Goal: Task Accomplishment & Management: Manage account settings

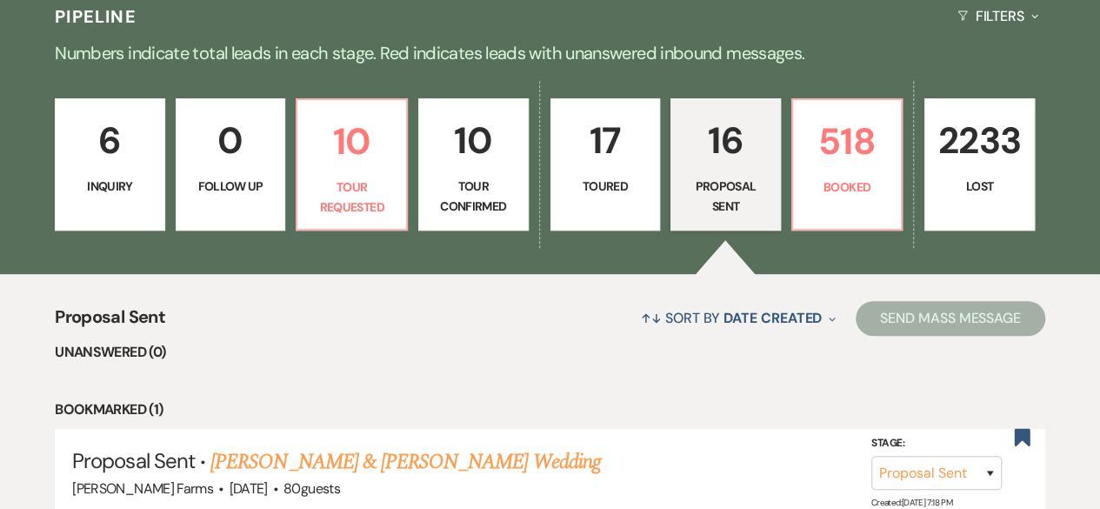
scroll to position [341, 0]
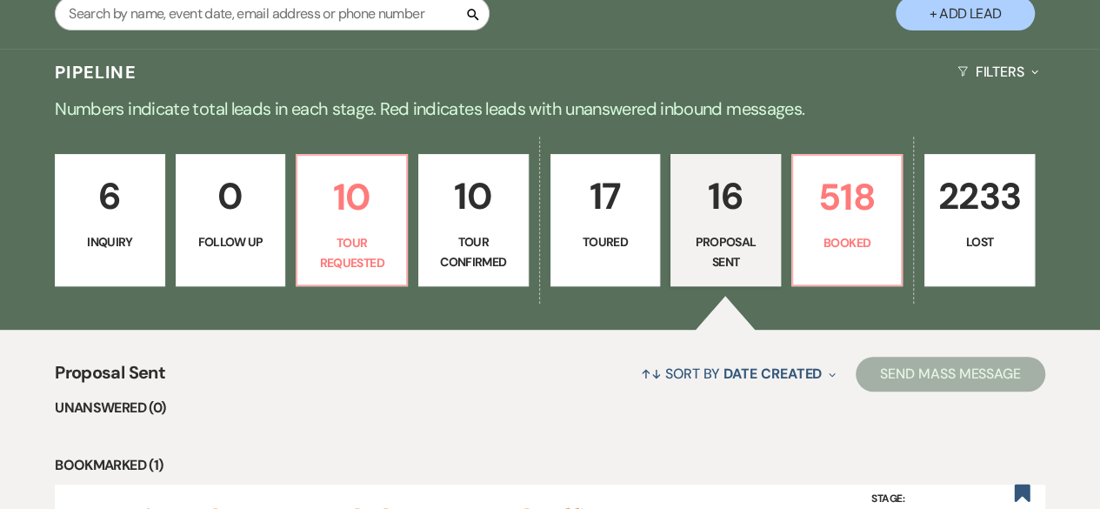
click at [610, 222] on p "17" at bounding box center [606, 196] width 88 height 58
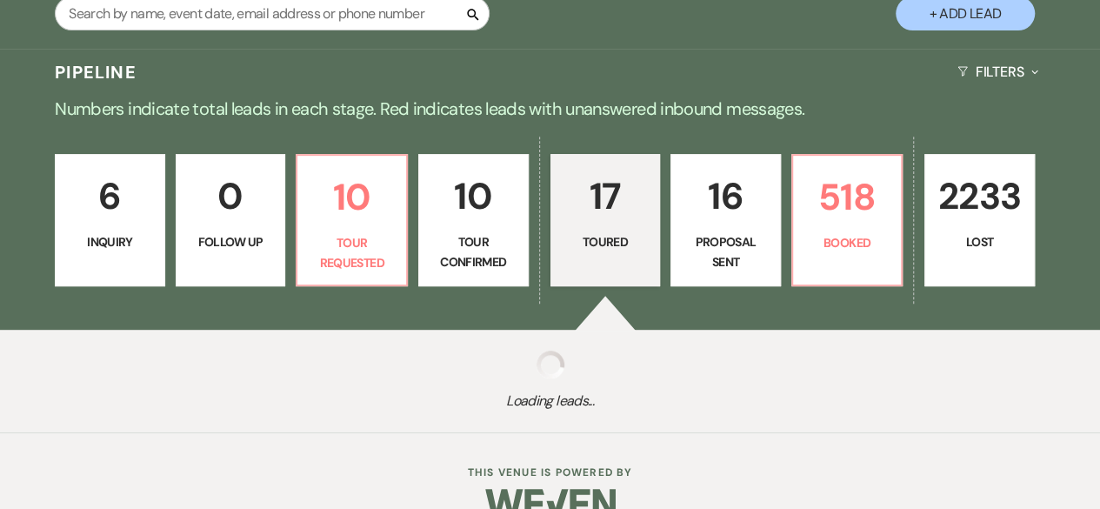
select select "5"
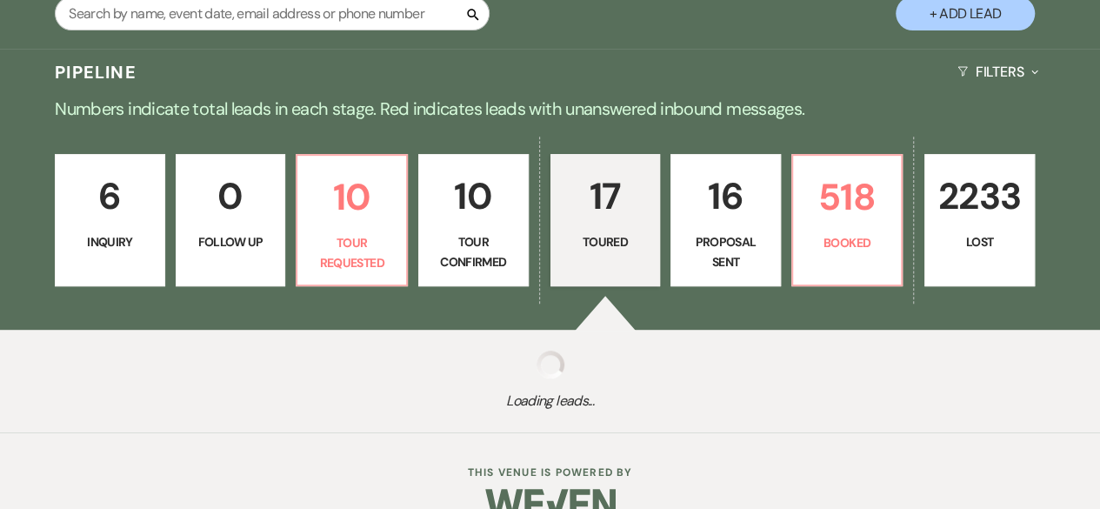
select select "5"
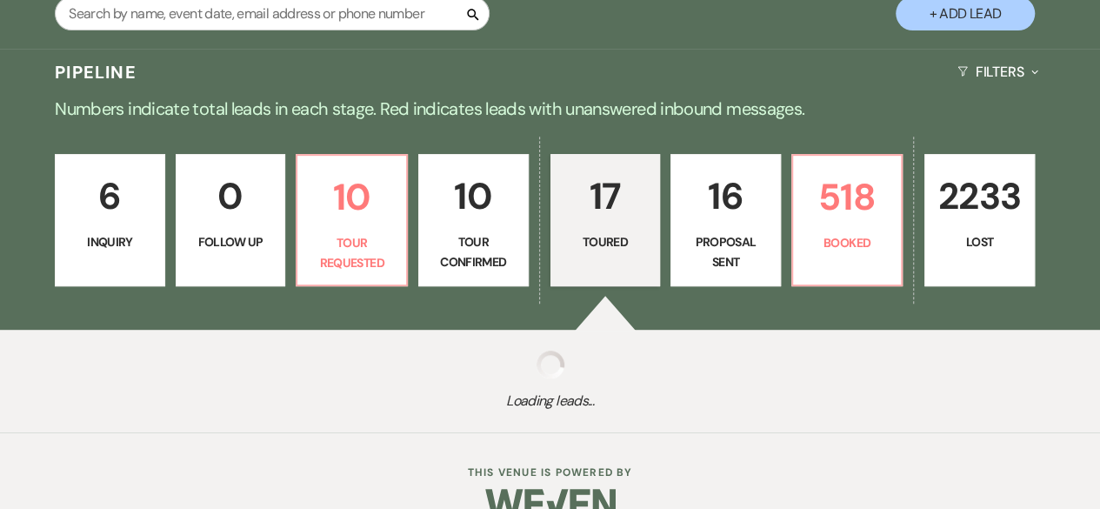
select select "5"
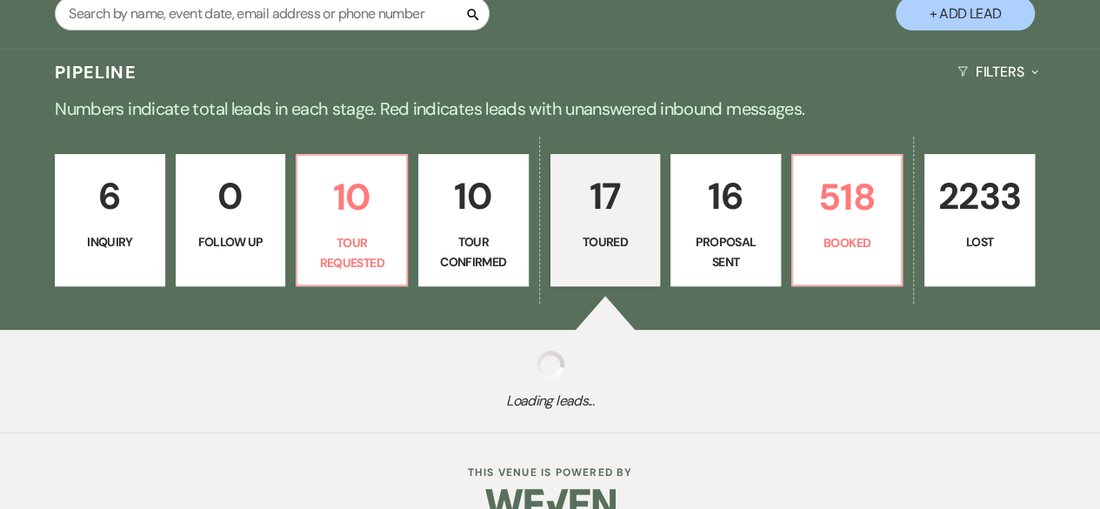
select select "5"
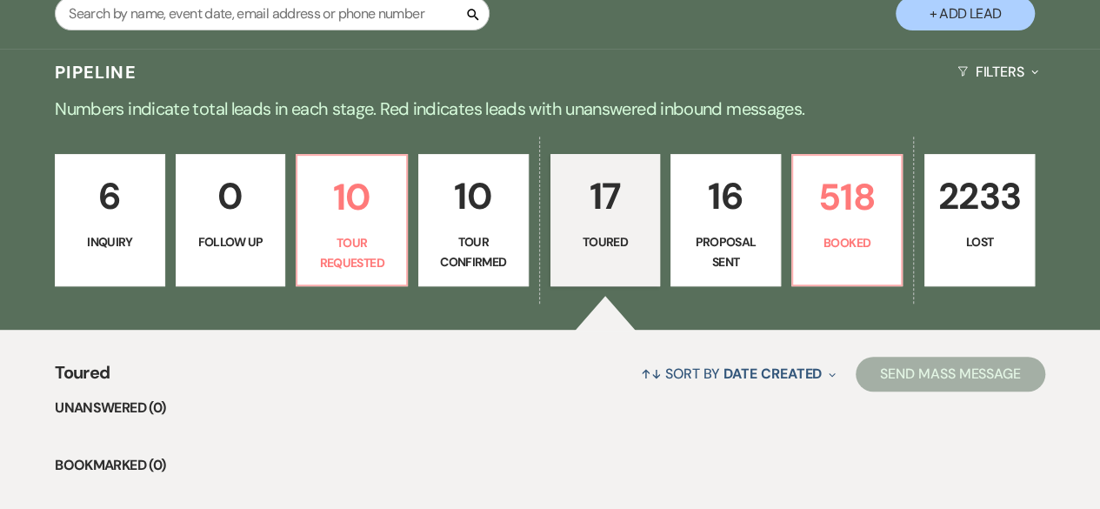
click at [730, 230] on link "16 Proposal Sent" at bounding box center [725, 220] width 110 height 132
select select "6"
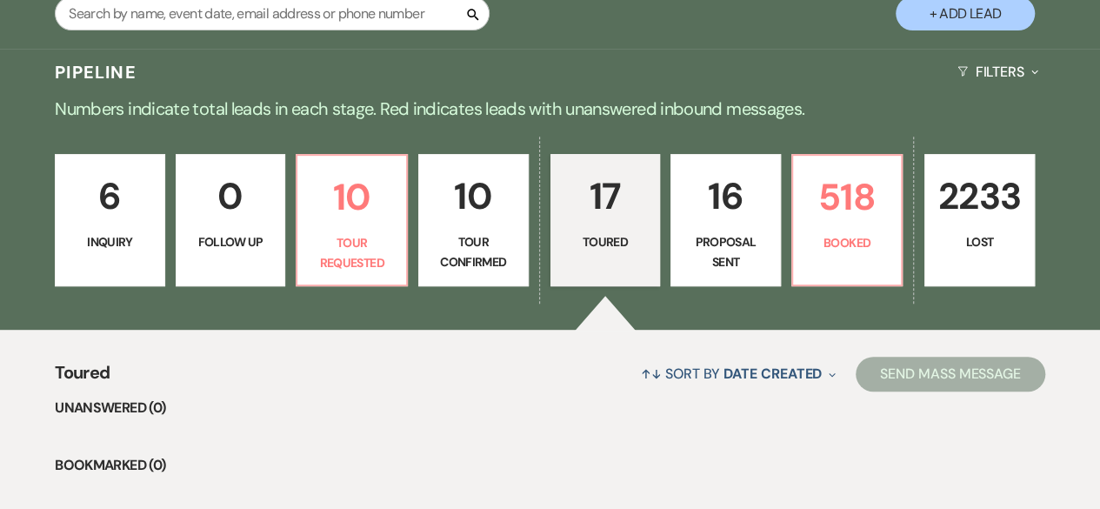
select select "6"
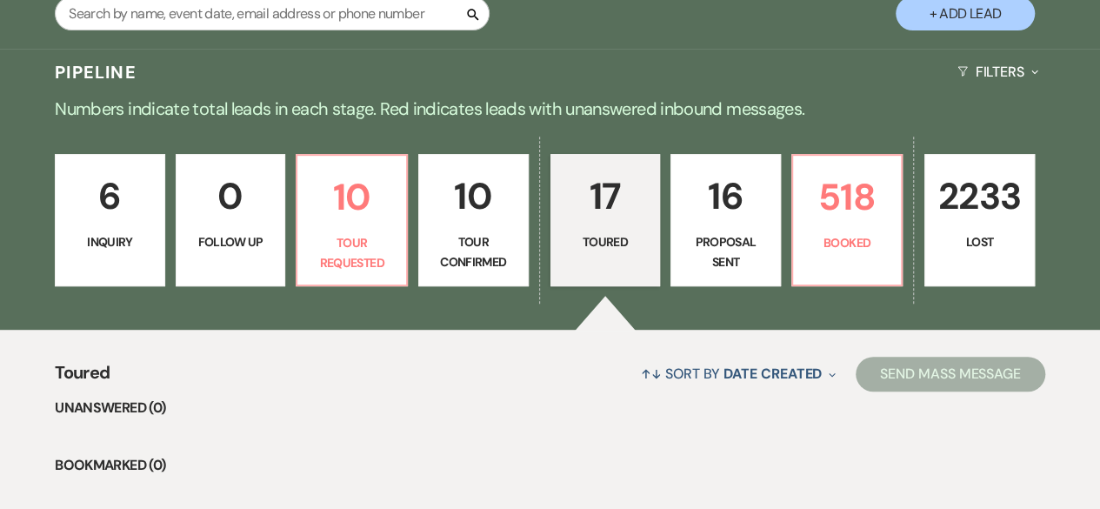
select select "6"
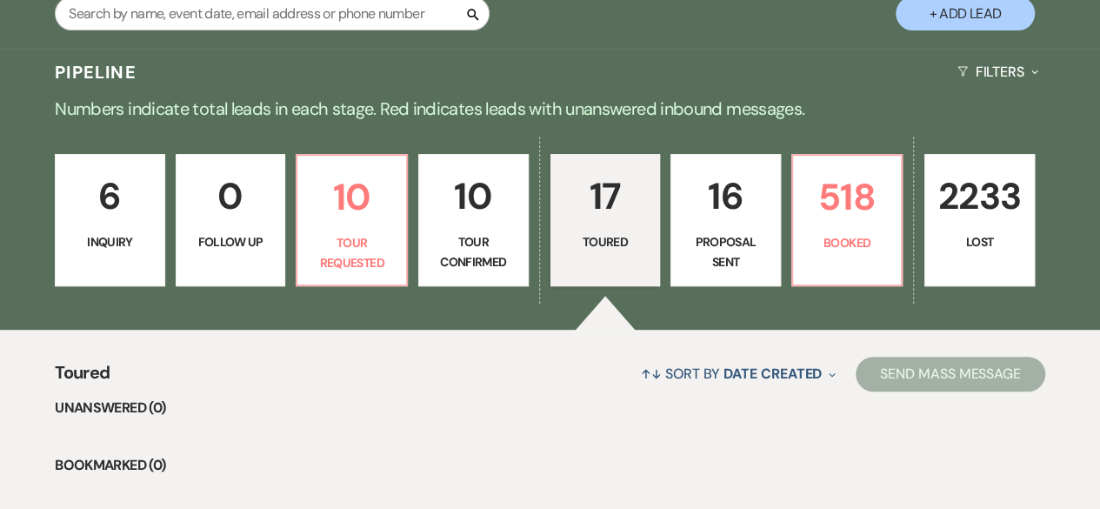
select select "6"
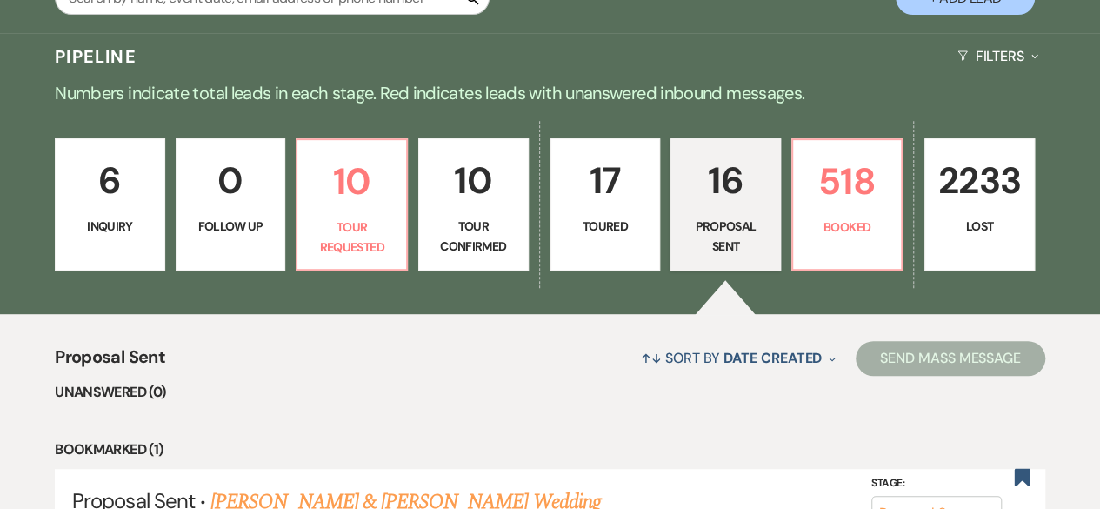
scroll to position [347, 0]
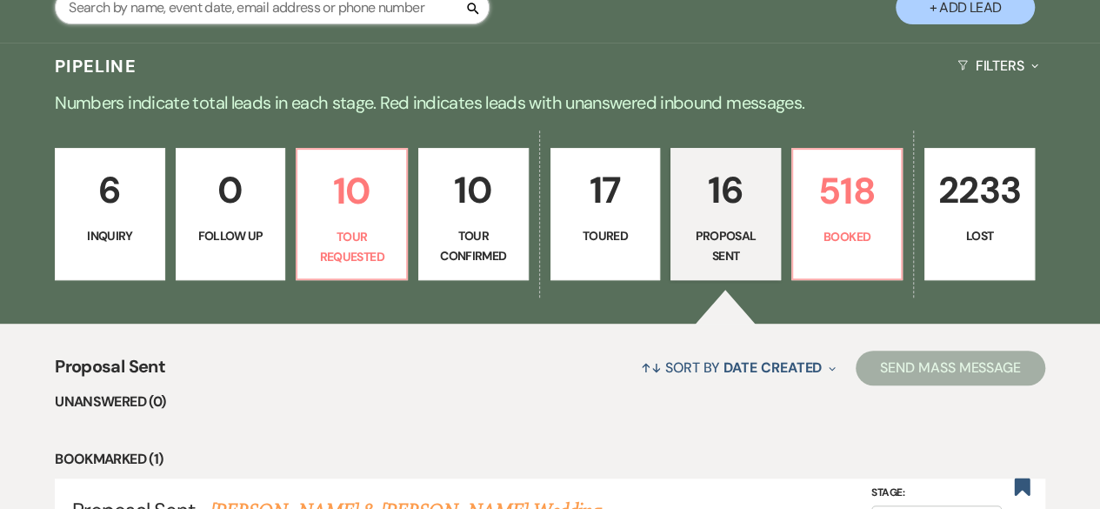
click at [386, 16] on input "text" at bounding box center [272, 7] width 435 height 34
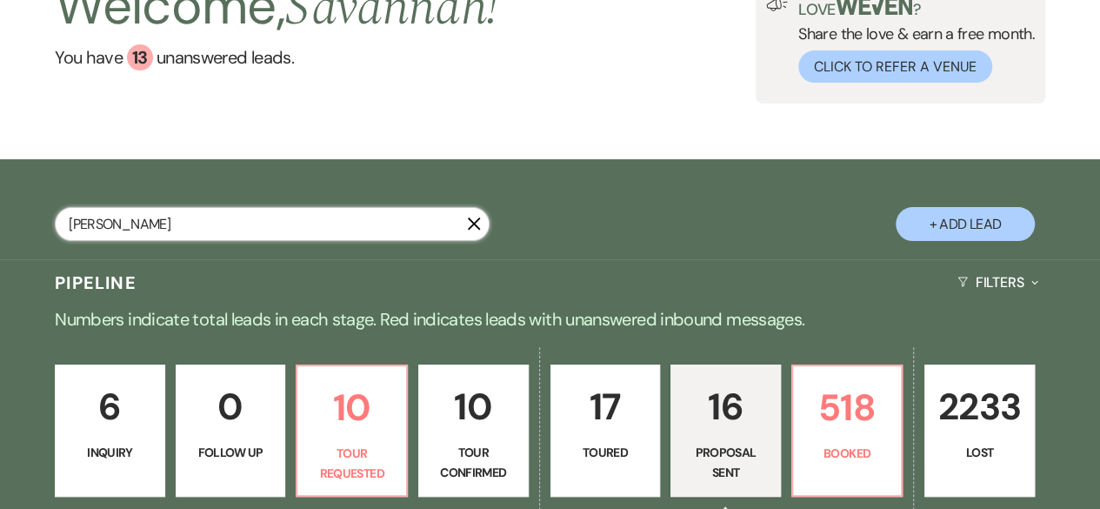
type input "[PERSON_NAME]"
select select "8"
select select "5"
select select "8"
select select "5"
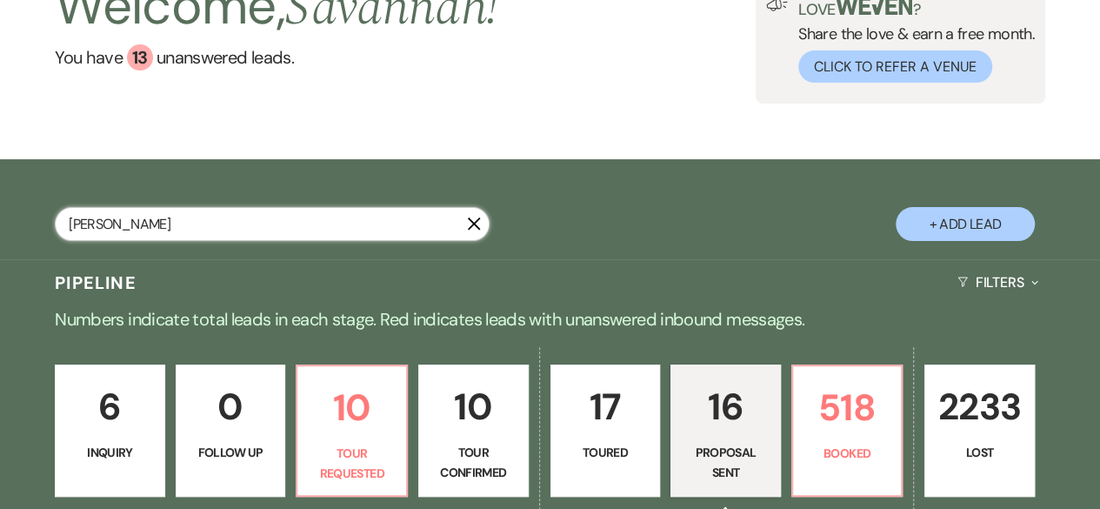
select select "8"
select select "5"
select select "8"
select select "5"
select select "8"
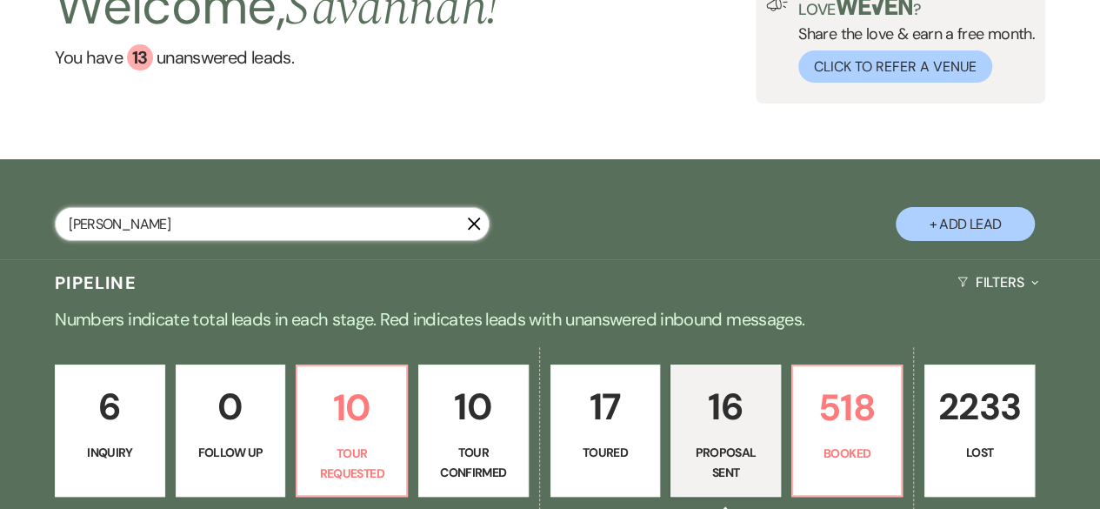
select select "8"
select select "5"
select select "8"
select select "5"
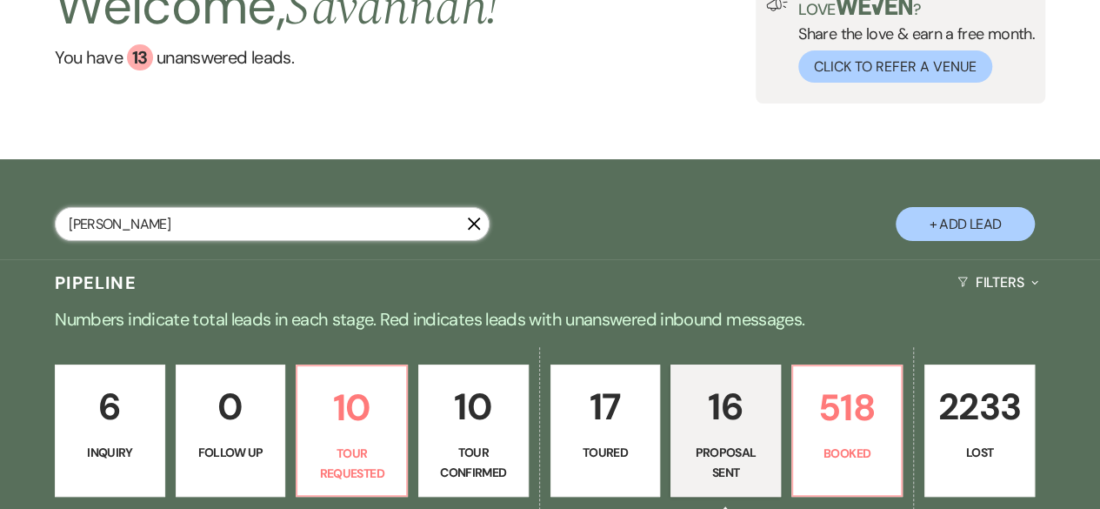
select select "8"
select select "6"
select select "8"
select select "1"
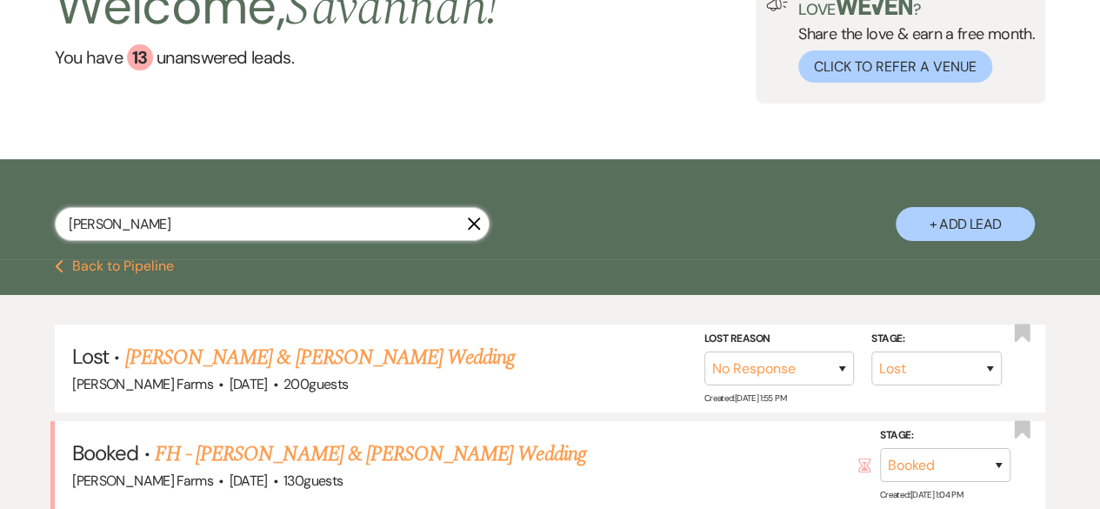
scroll to position [344, 0]
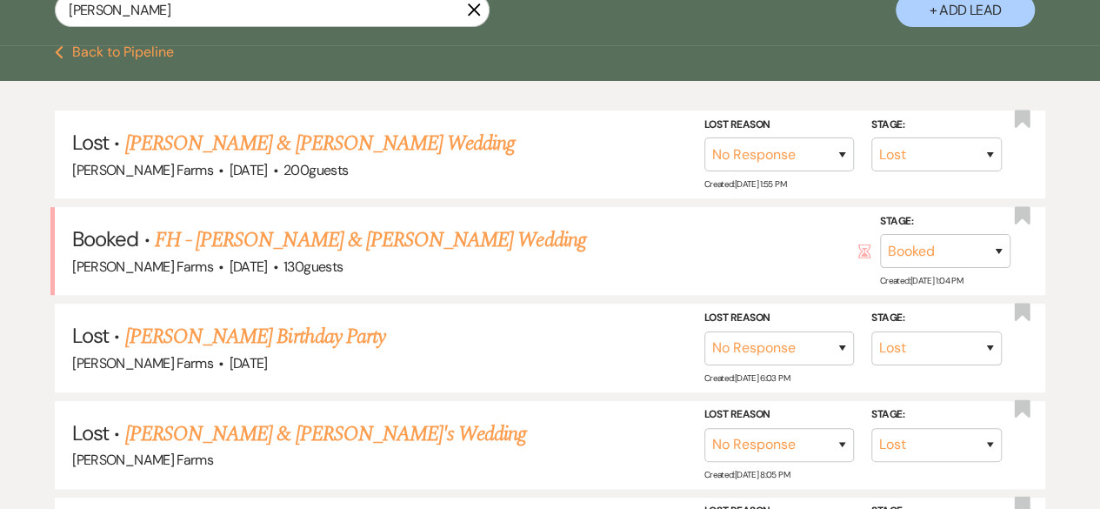
click at [504, 246] on link "FH - [PERSON_NAME] & [PERSON_NAME] Wedding" at bounding box center [370, 239] width 431 height 31
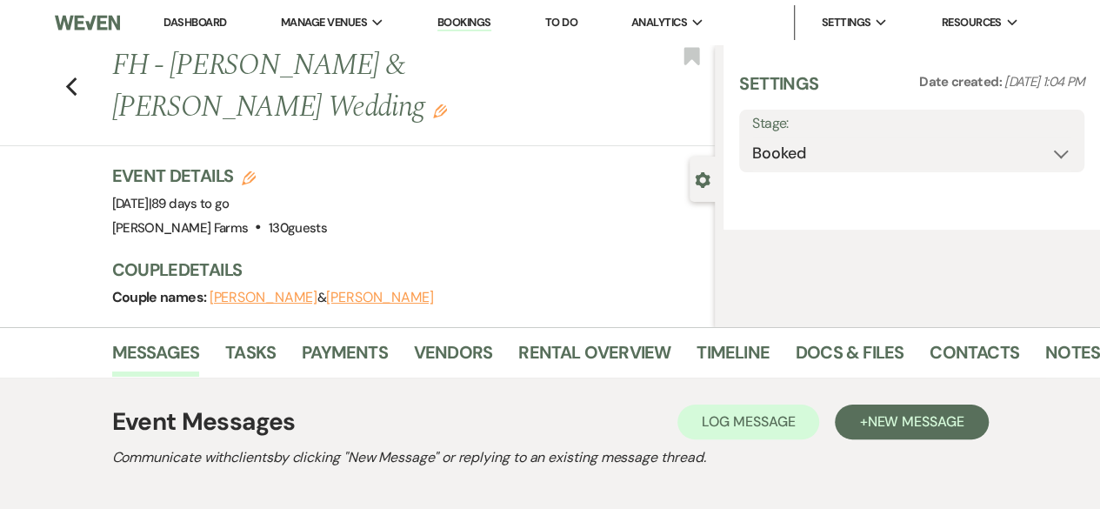
select select "5"
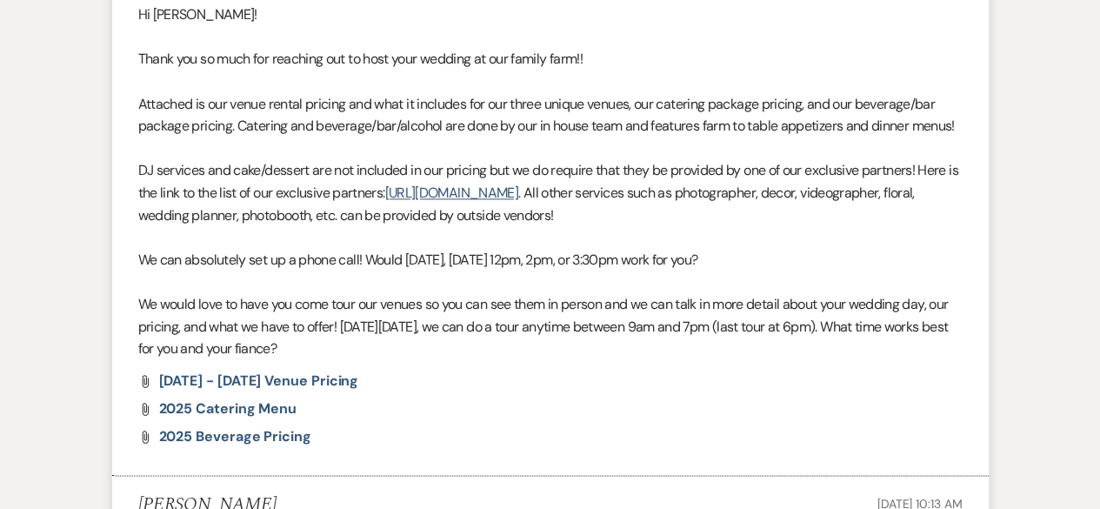
scroll to position [1195, 0]
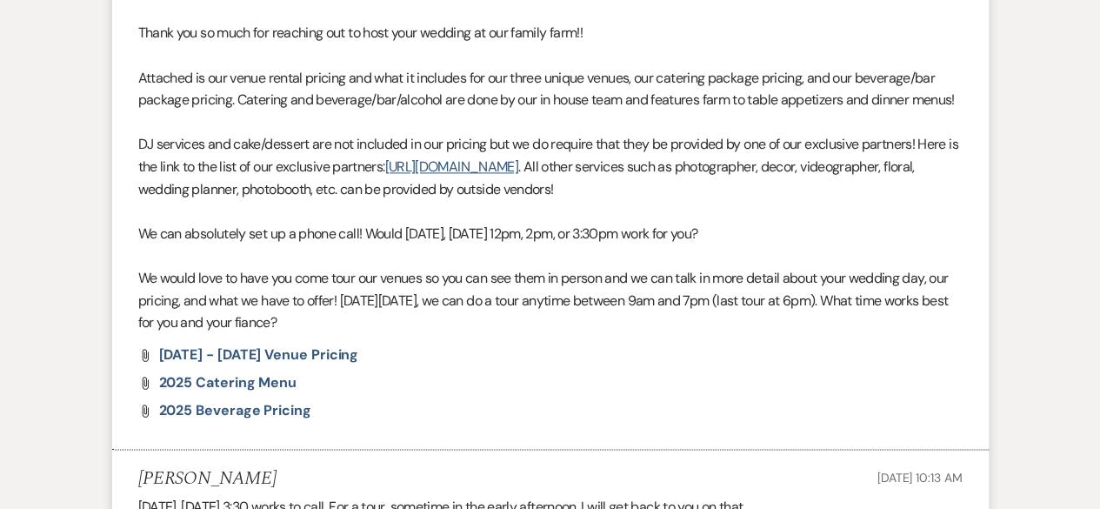
click at [590, 476] on div "[PERSON_NAME] [DATE] 10:13 AM" at bounding box center [550, 478] width 824 height 22
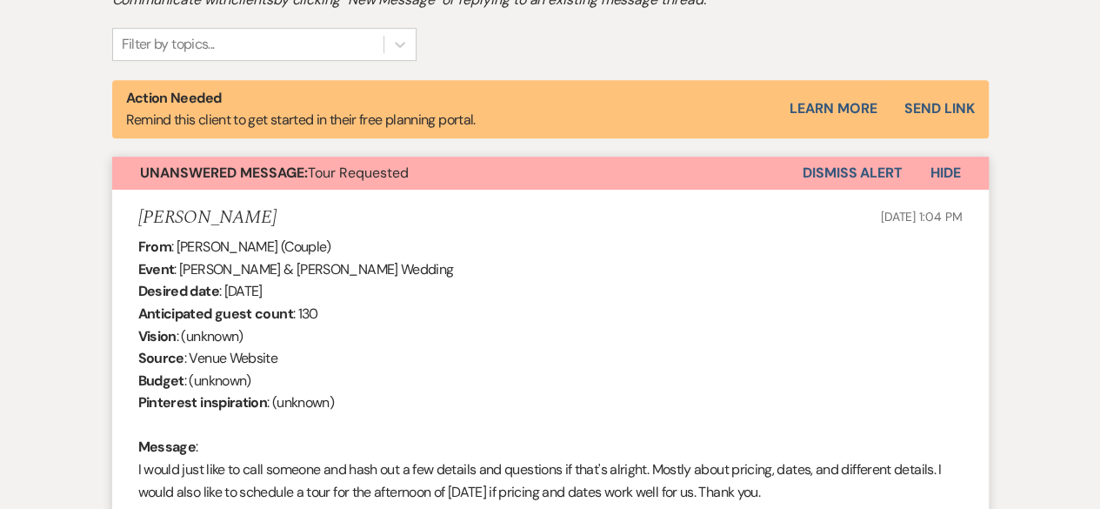
scroll to position [327, 0]
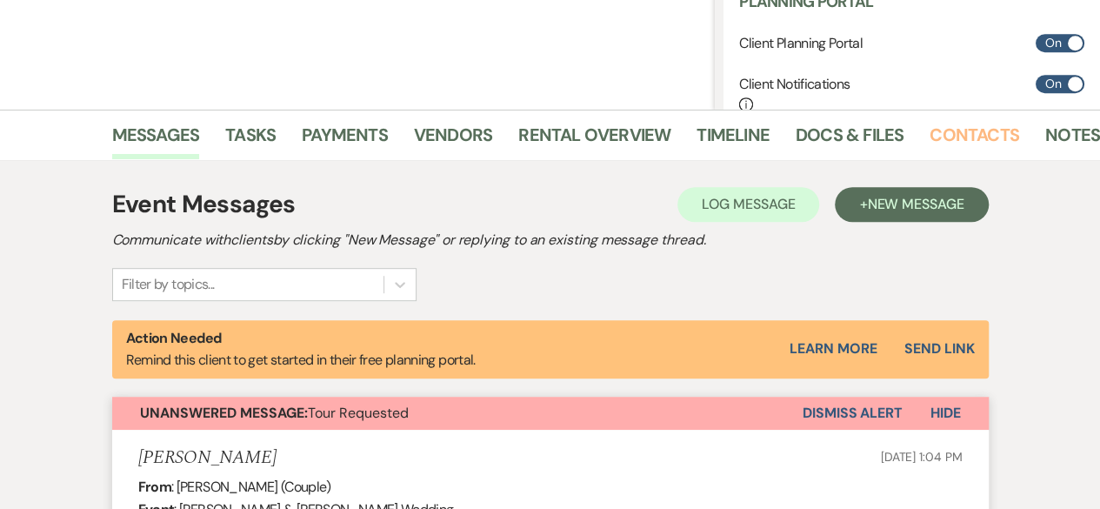
click at [944, 130] on link "Contacts" at bounding box center [975, 140] width 90 height 38
